Goal: Task Accomplishment & Management: Use online tool/utility

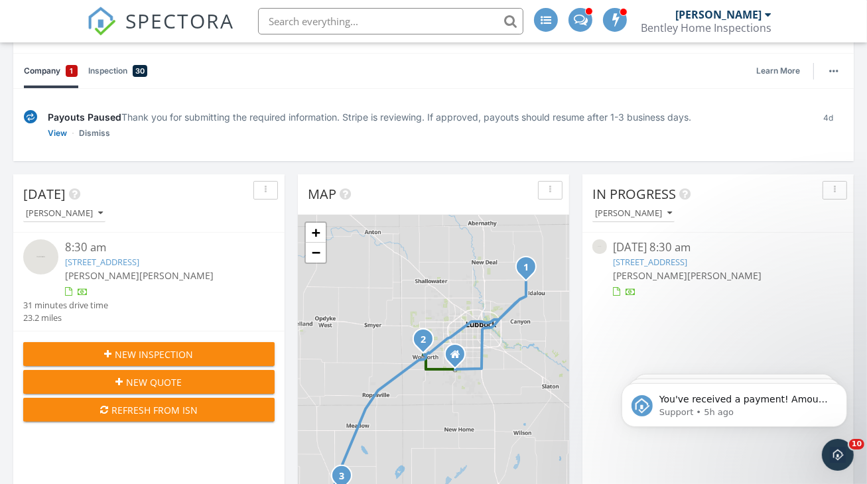
click at [688, 256] on link "[STREET_ADDRESS]" at bounding box center [651, 262] width 74 height 12
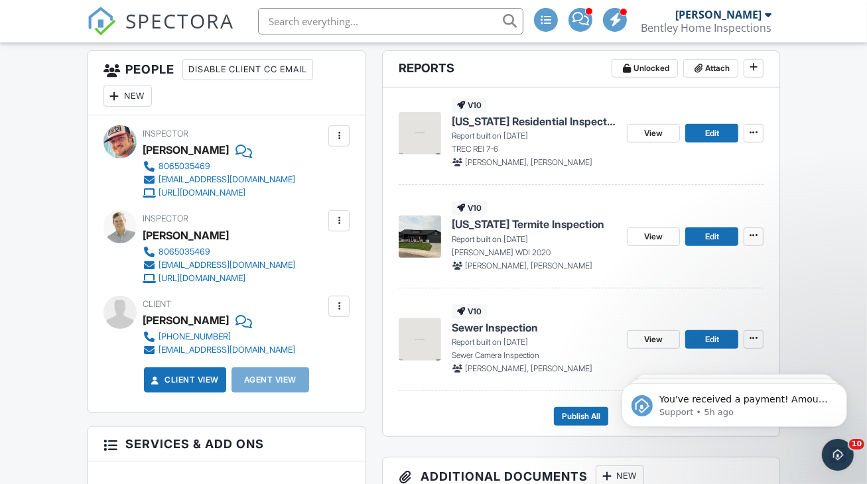
click at [515, 232] on span "Texas Termite Inspection" at bounding box center [528, 224] width 153 height 15
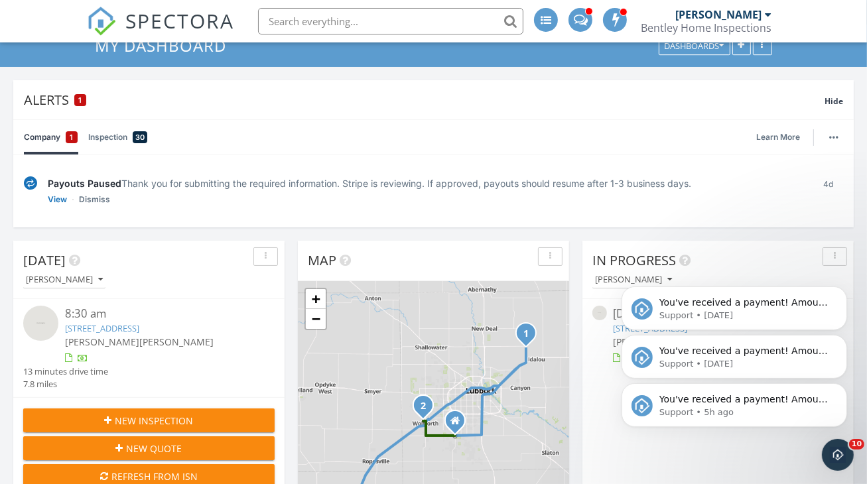
click at [842, 387] on icon "Dismiss notification" at bounding box center [843, 387] width 6 height 6
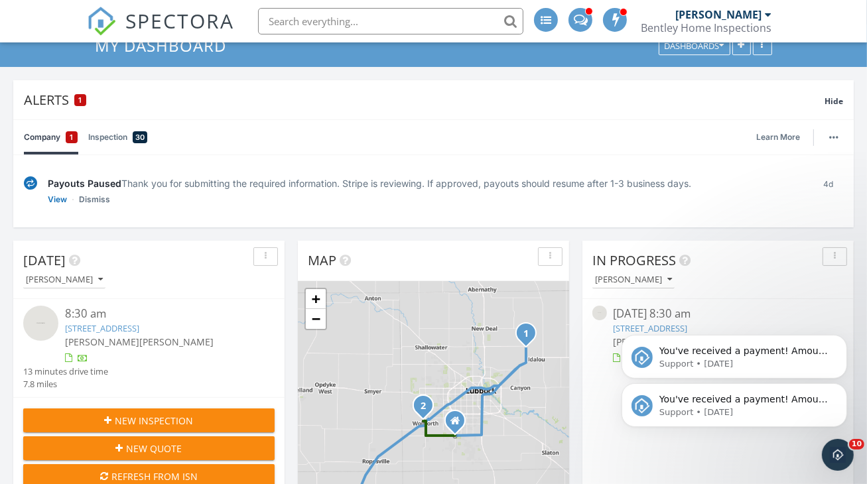
click at [842, 387] on icon "Dismiss notification" at bounding box center [843, 387] width 4 height 4
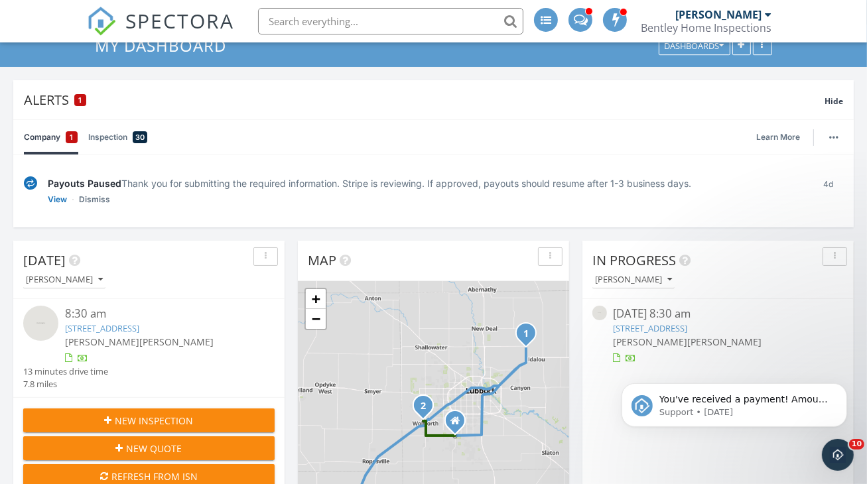
click at [842, 387] on icon "Dismiss notification" at bounding box center [843, 387] width 4 height 4
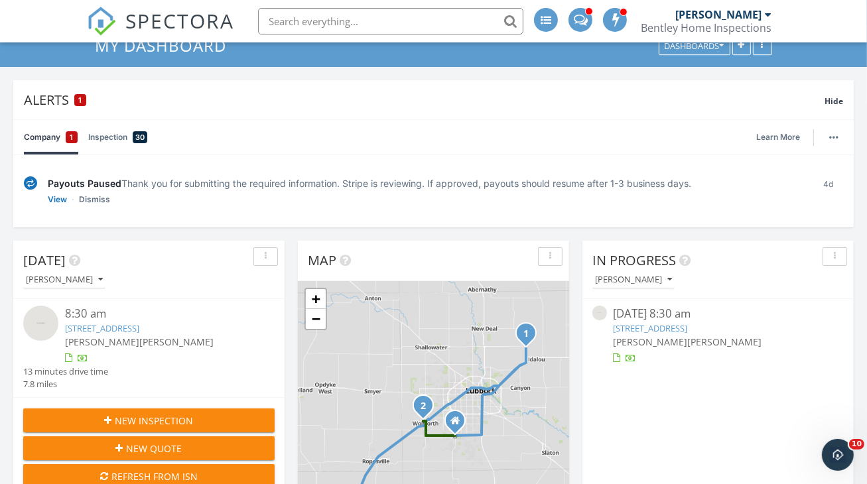
click at [665, 322] on link "[STREET_ADDRESS]" at bounding box center [651, 328] width 74 height 12
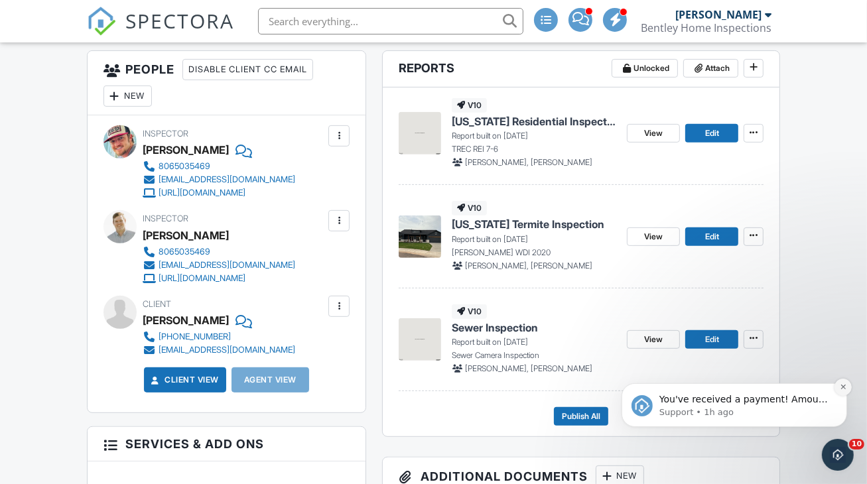
click at [841, 391] on button "Dismiss notification" at bounding box center [842, 386] width 17 height 17
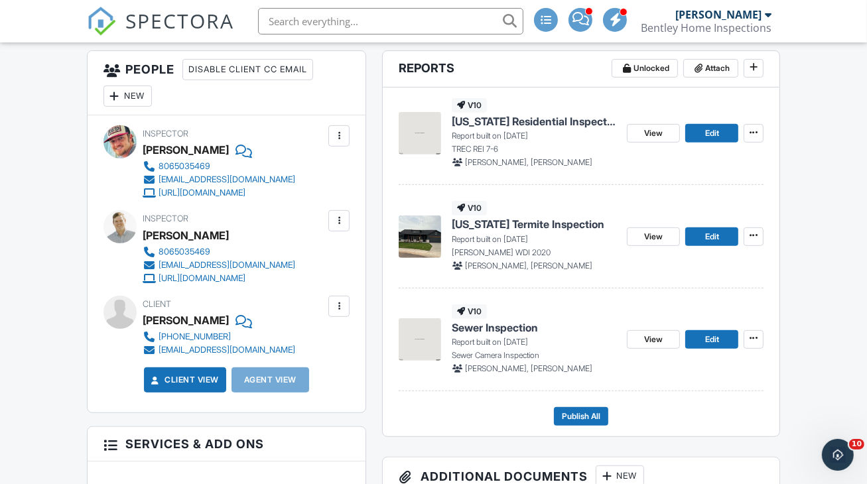
click at [484, 335] on span "Sewer Inspection" at bounding box center [495, 327] width 86 height 15
